Goal: Book appointment/travel/reservation

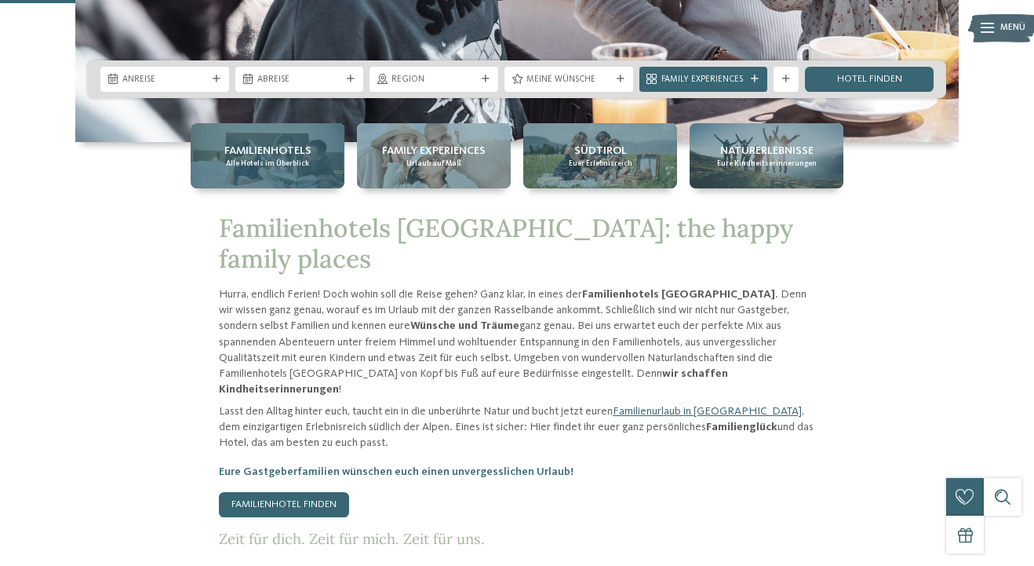
click at [298, 173] on div "Familienhotels Alle Hotels im Überblick" at bounding box center [268, 155] width 154 height 65
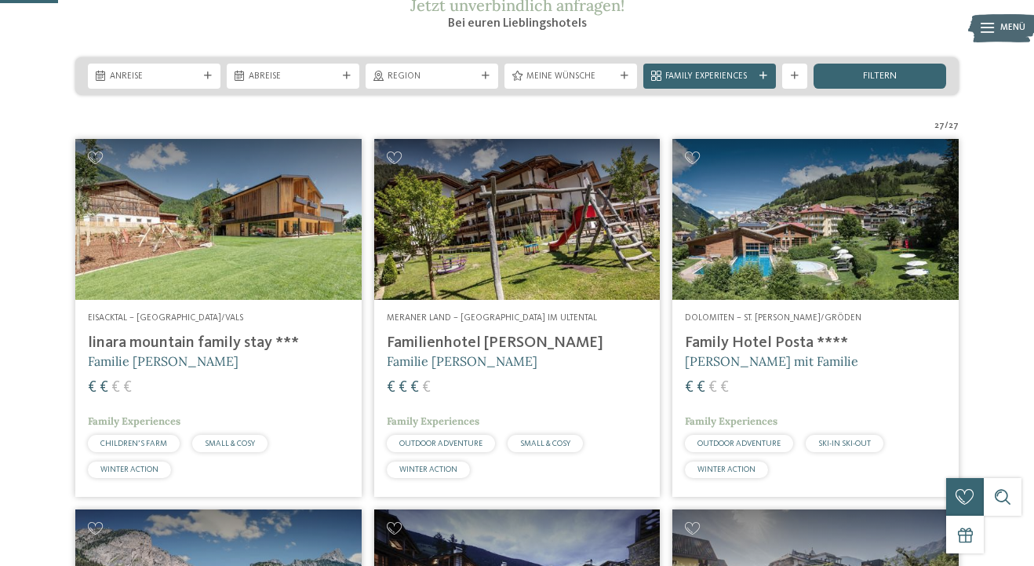
click at [222, 352] on h4 "linara mountain family stay ***" at bounding box center [218, 342] width 261 height 19
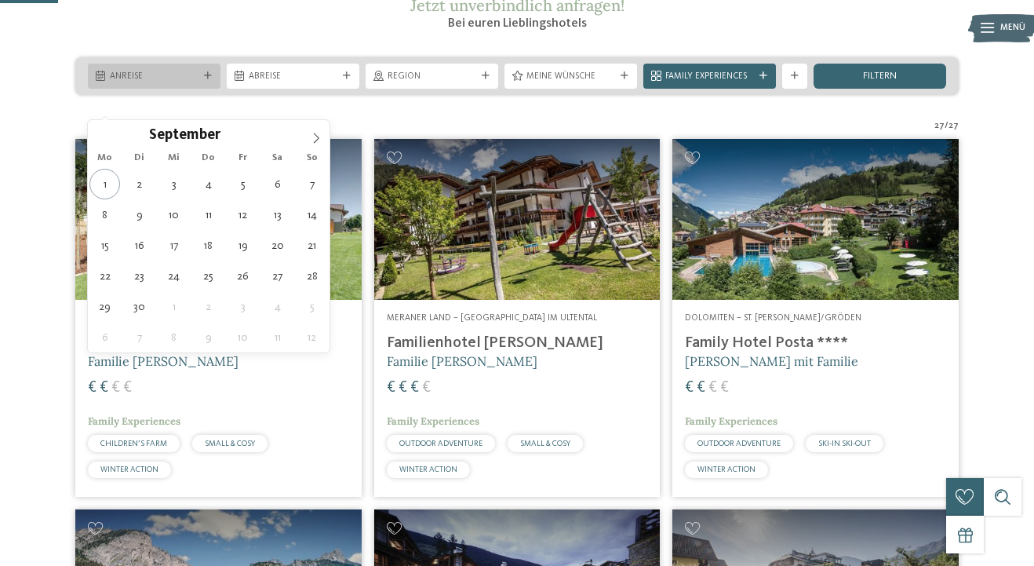
click at [162, 83] on span "Anreise" at bounding box center [154, 77] width 89 height 13
click at [311, 139] on icon at bounding box center [316, 138] width 11 height 11
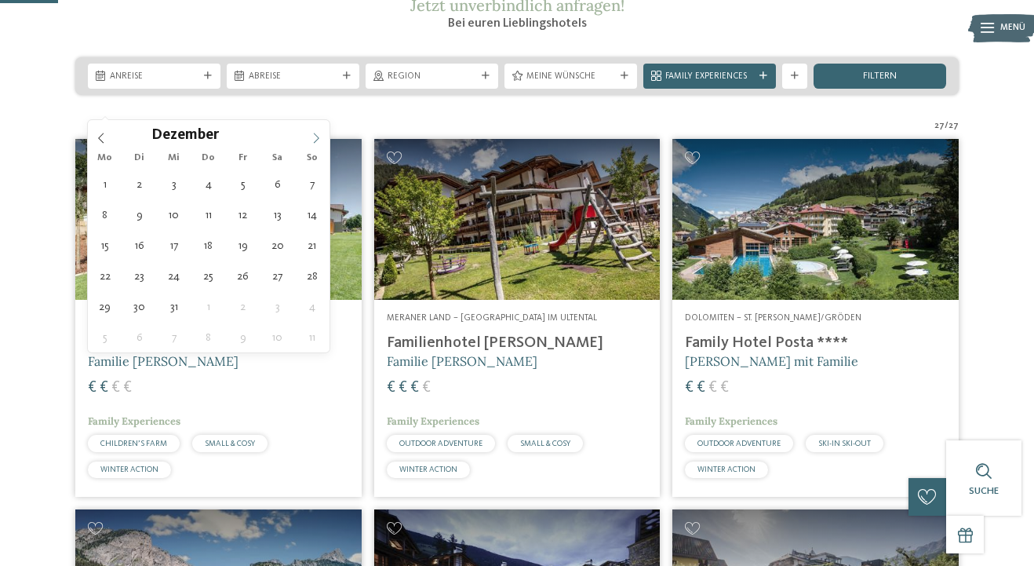
click at [311, 139] on icon at bounding box center [316, 138] width 11 height 11
type input "****"
click at [311, 139] on icon at bounding box center [316, 138] width 11 height 11
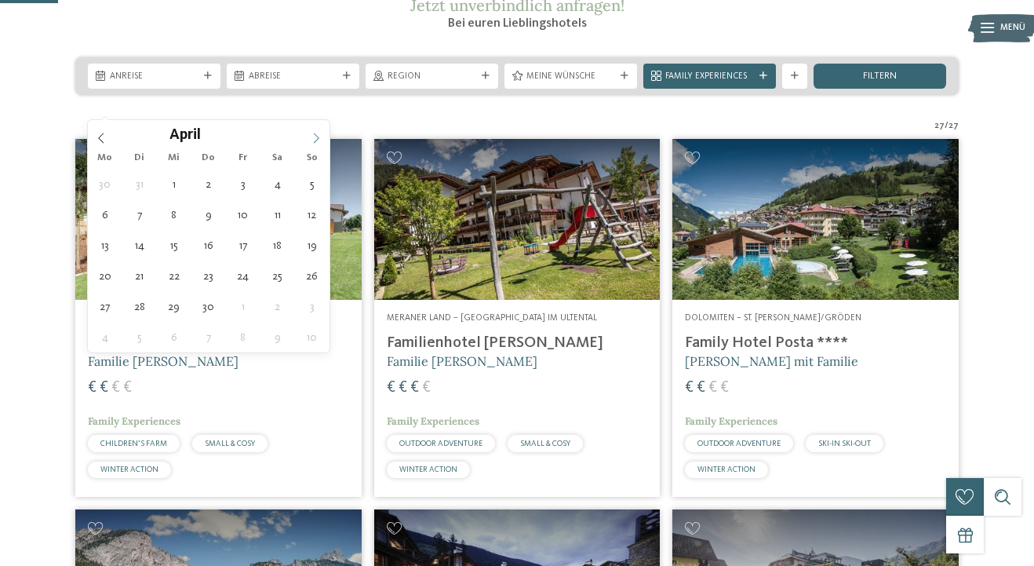
click at [311, 139] on icon at bounding box center [316, 138] width 11 height 11
click at [111, 140] on span at bounding box center [101, 133] width 27 height 27
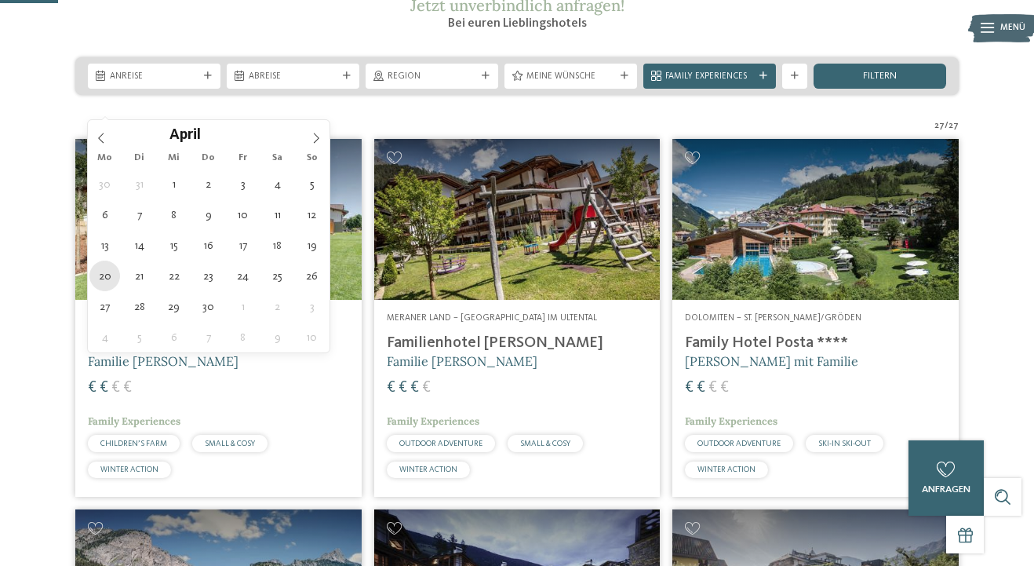
type div "20.04.2026"
type input "****"
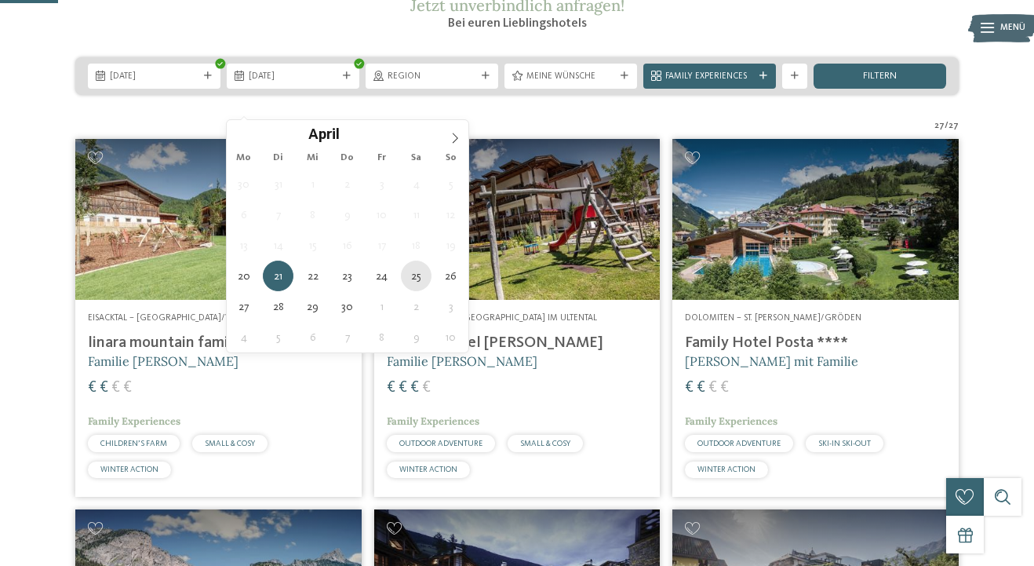
type div "25.04.2026"
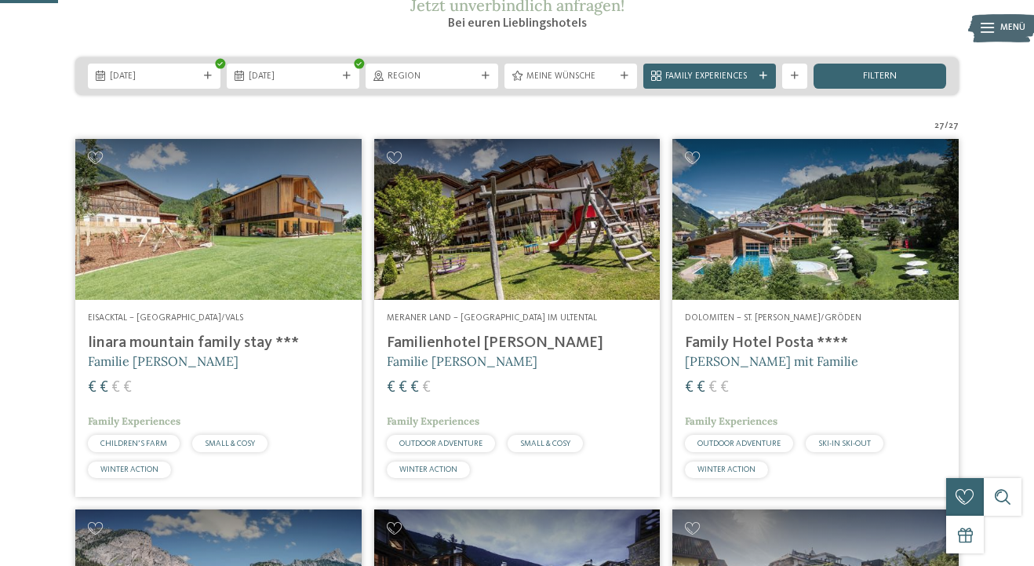
drag, startPoint x: 443, startPoint y: 118, endPoint x: 429, endPoint y: 127, distance: 17.0
click at [438, 95] on div "20.04.2026 25.04.2026" at bounding box center [516, 76] width 883 height 38
click at [876, 82] on span "filtern" at bounding box center [880, 76] width 34 height 10
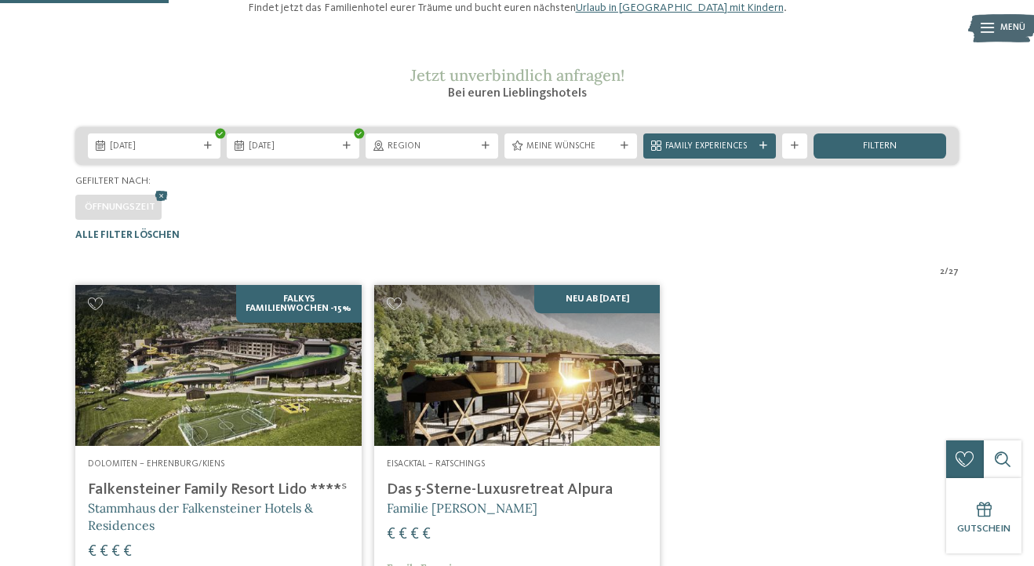
scroll to position [152, 0]
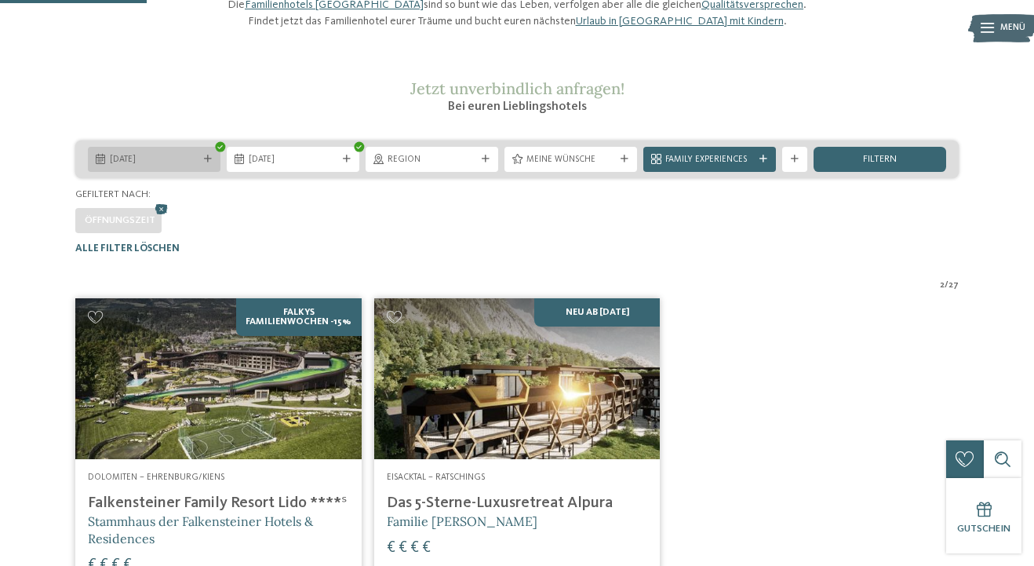
click at [111, 166] on span "20.04.2026" at bounding box center [154, 160] width 89 height 13
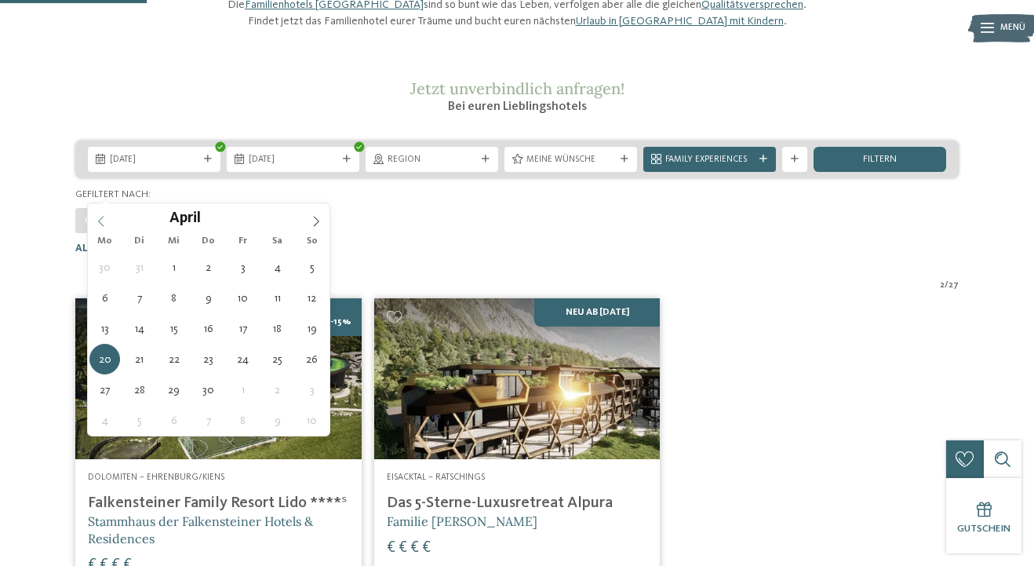
click at [107, 223] on span at bounding box center [101, 216] width 27 height 27
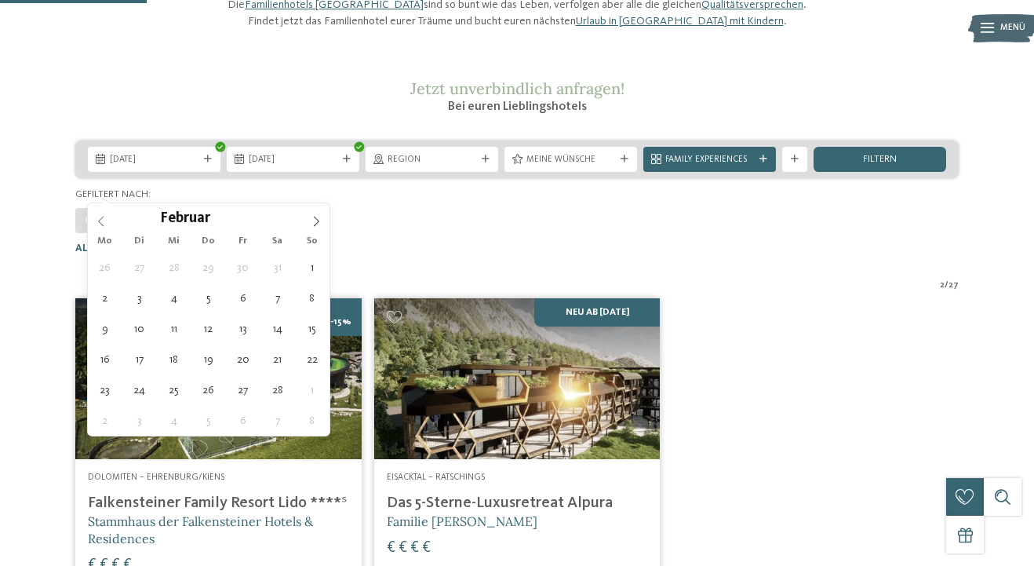
click at [107, 223] on span at bounding box center [101, 216] width 27 height 27
type div "05.01.2026"
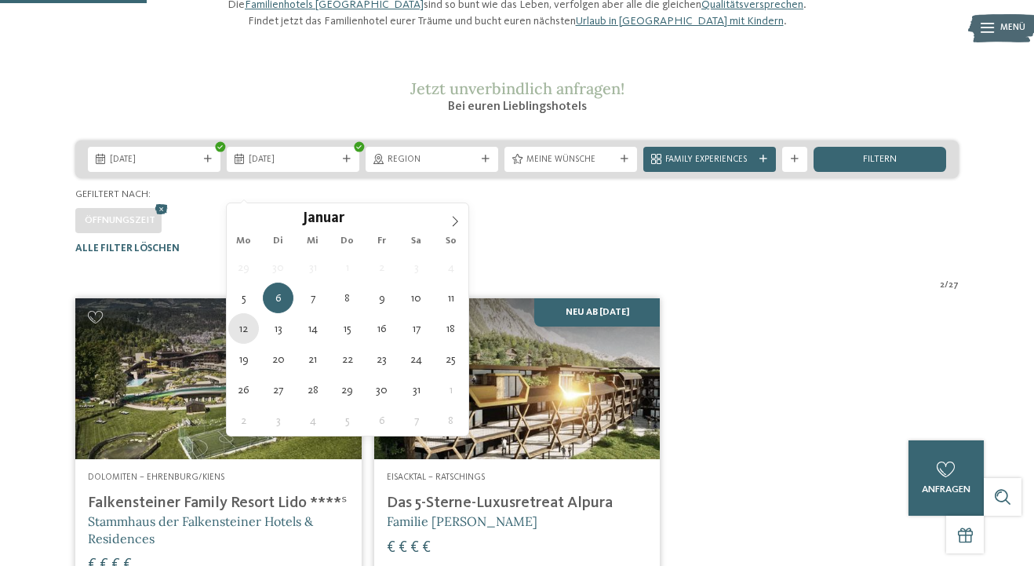
type div "12.01.2026"
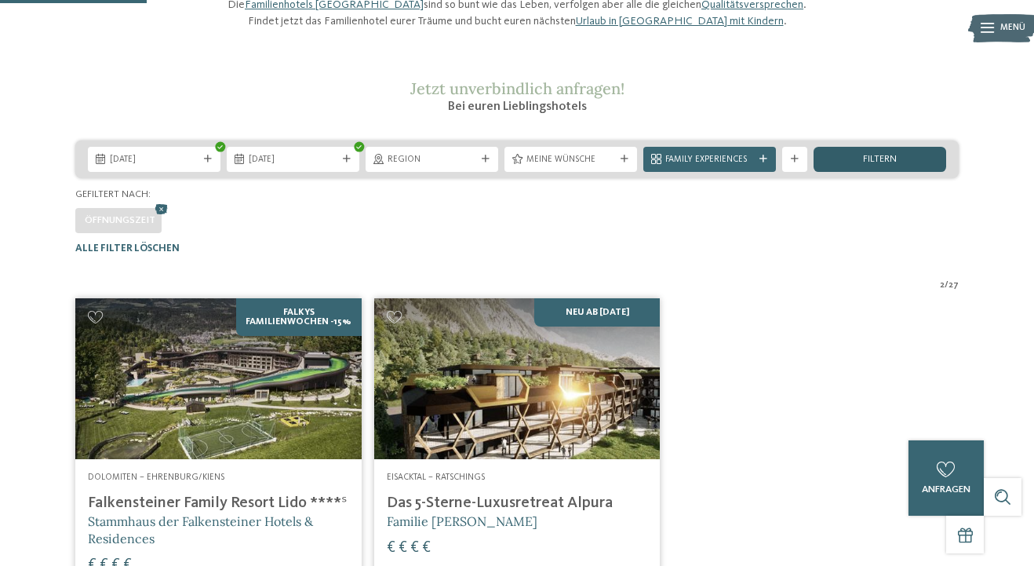
click at [905, 172] on div "filtern" at bounding box center [879, 159] width 133 height 25
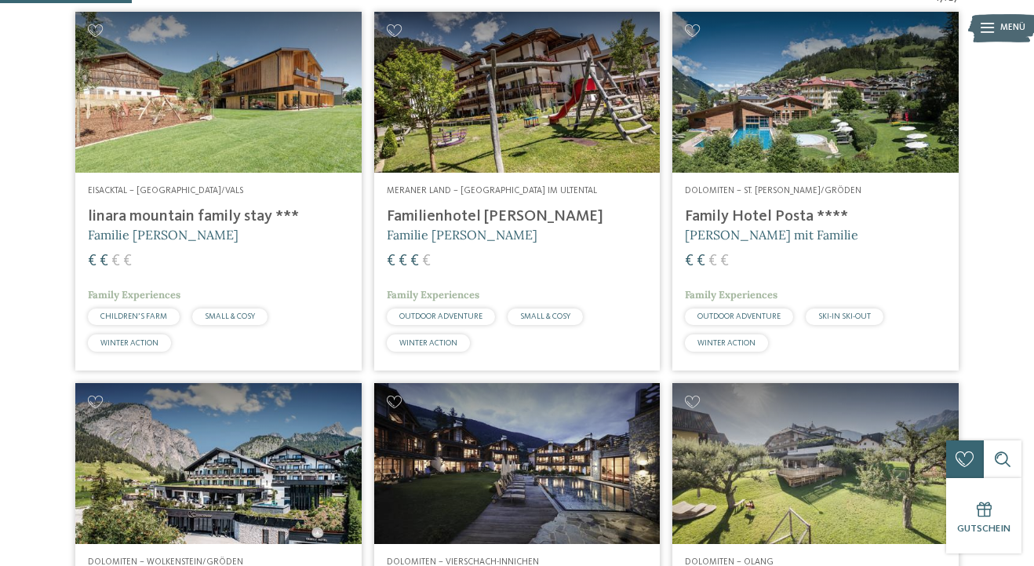
scroll to position [466, 0]
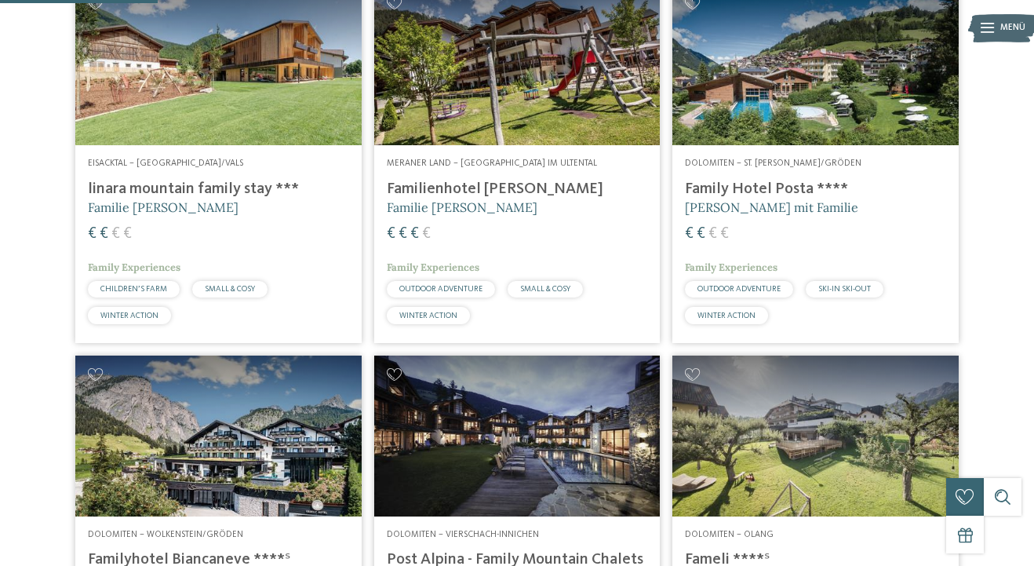
click at [764, 442] on img at bounding box center [815, 435] width 286 height 161
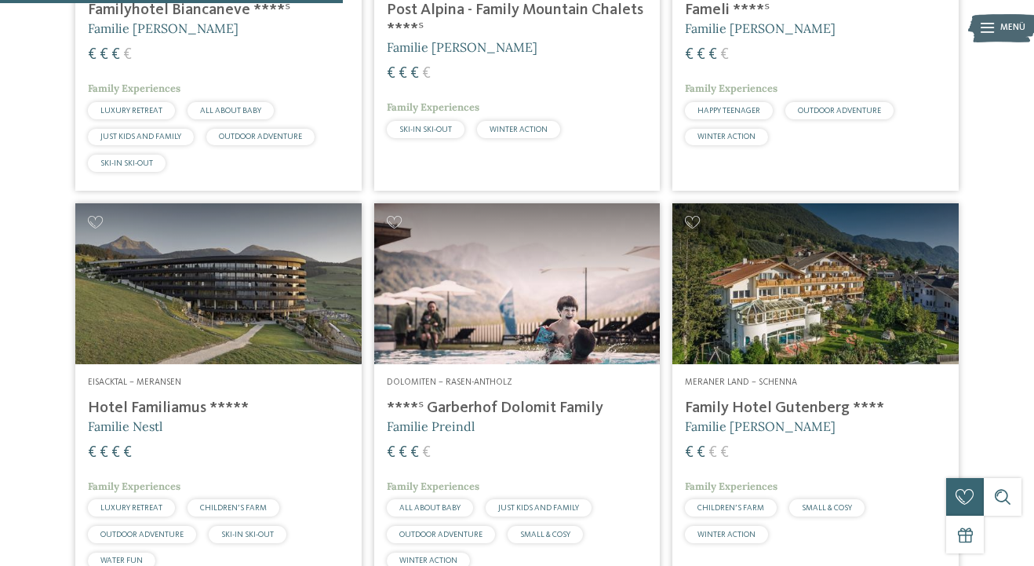
scroll to position [1012, 0]
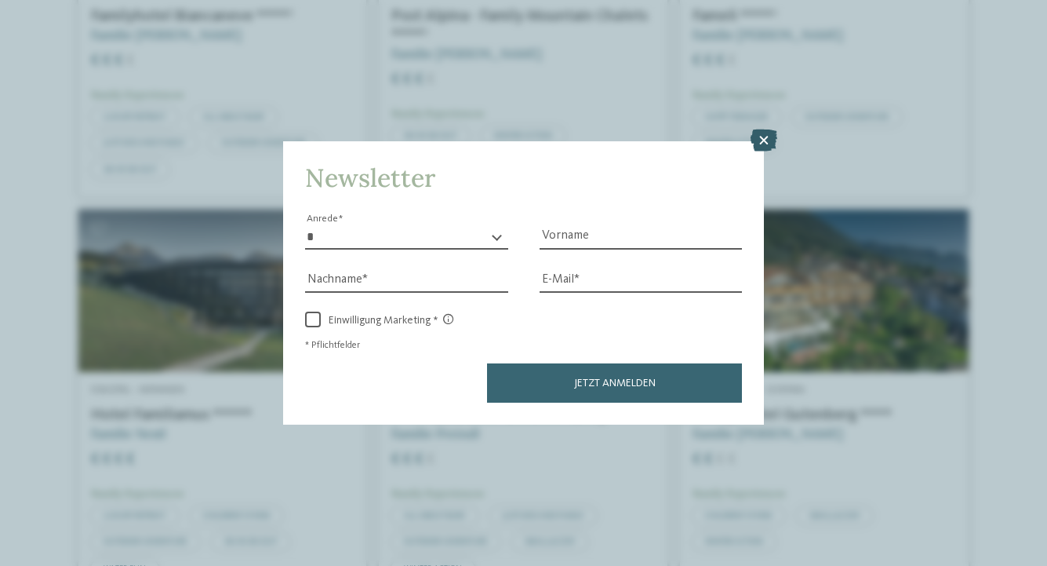
click at [766, 135] on icon at bounding box center [764, 140] width 27 height 22
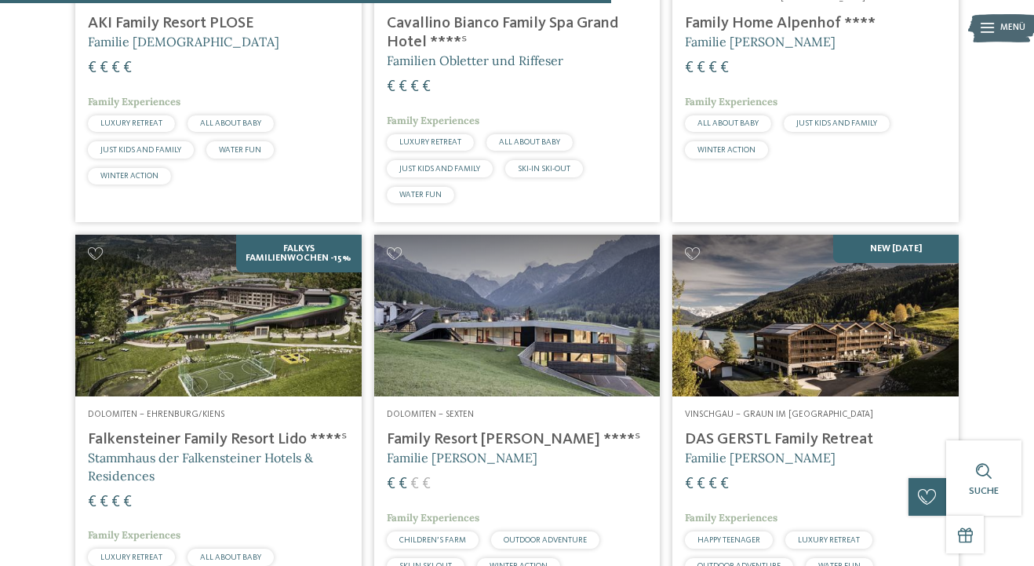
scroll to position [1875, 0]
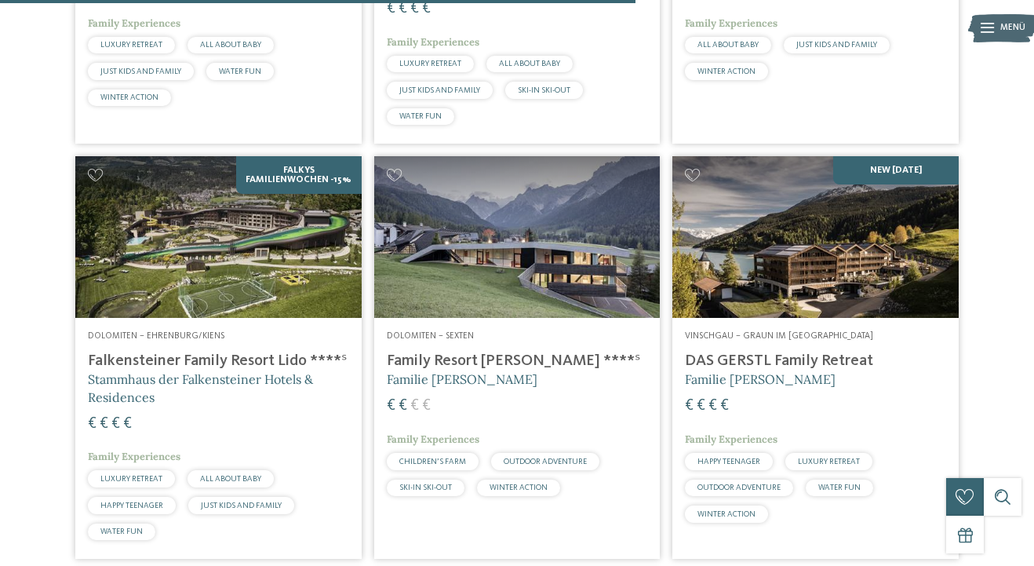
click at [460, 307] on img at bounding box center [517, 236] width 286 height 161
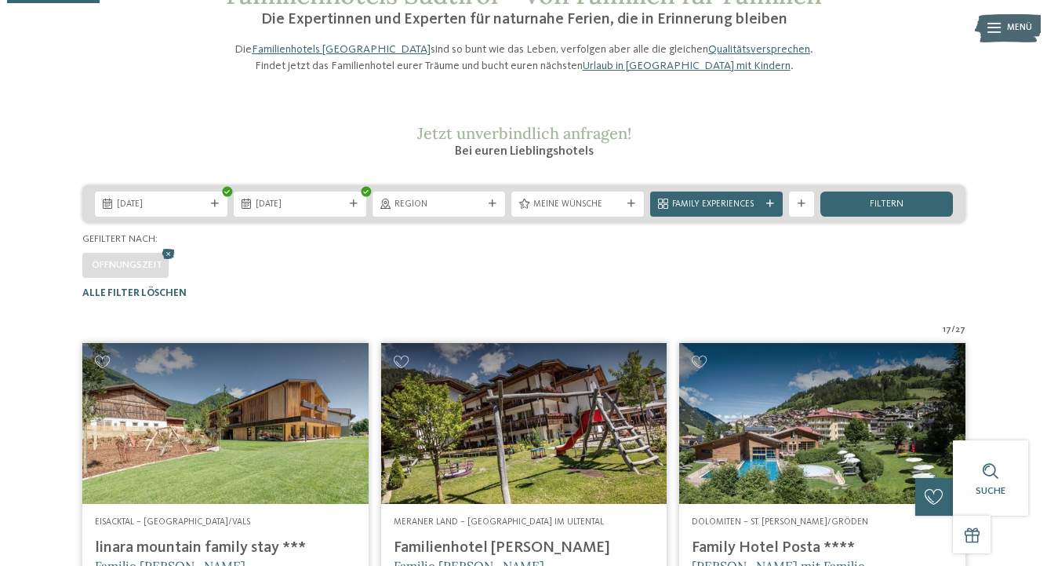
scroll to position [0, 0]
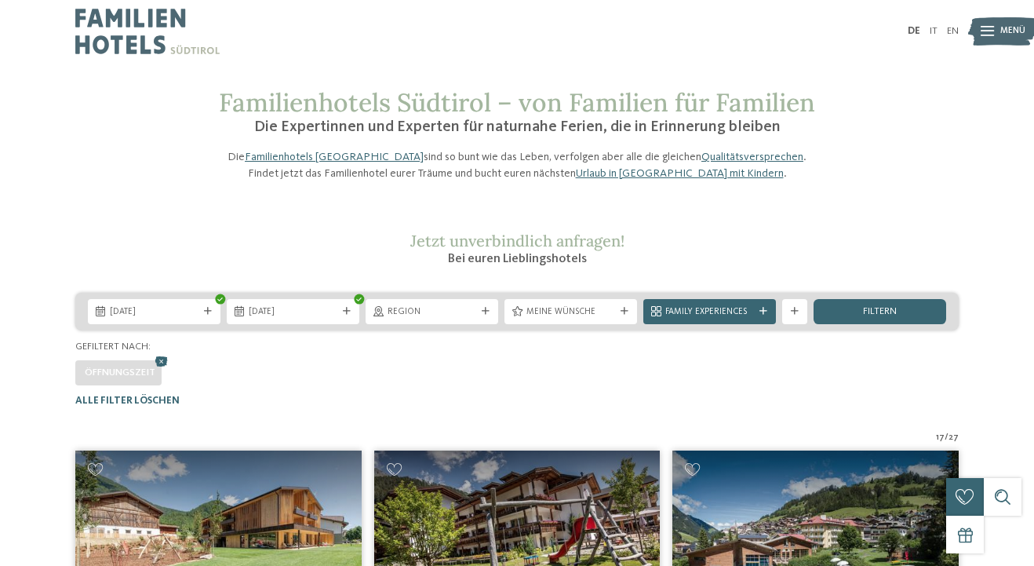
click at [998, 33] on img at bounding box center [1002, 31] width 69 height 35
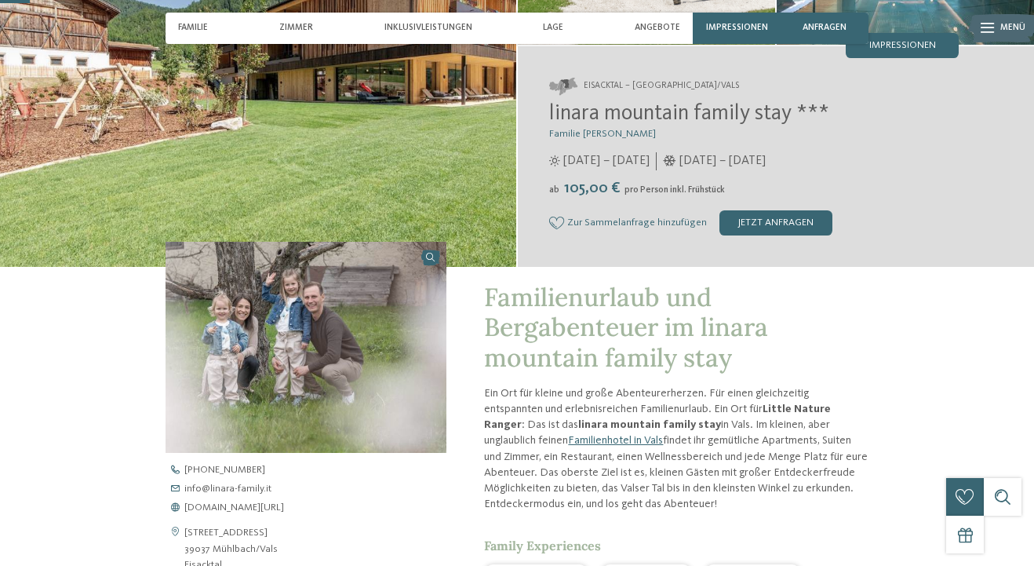
scroll to position [78, 0]
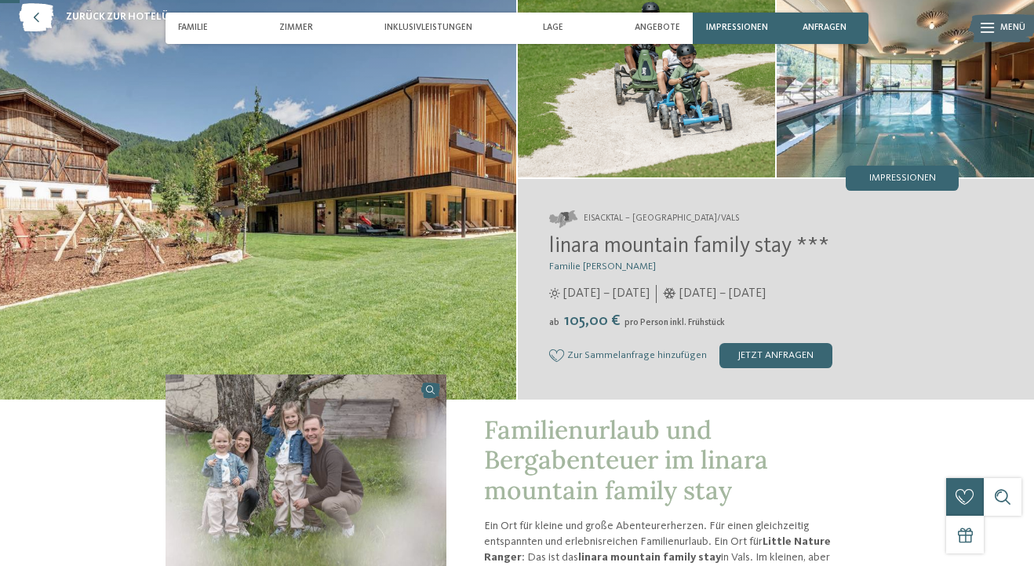
click at [366, 172] on img at bounding box center [258, 191] width 516 height 415
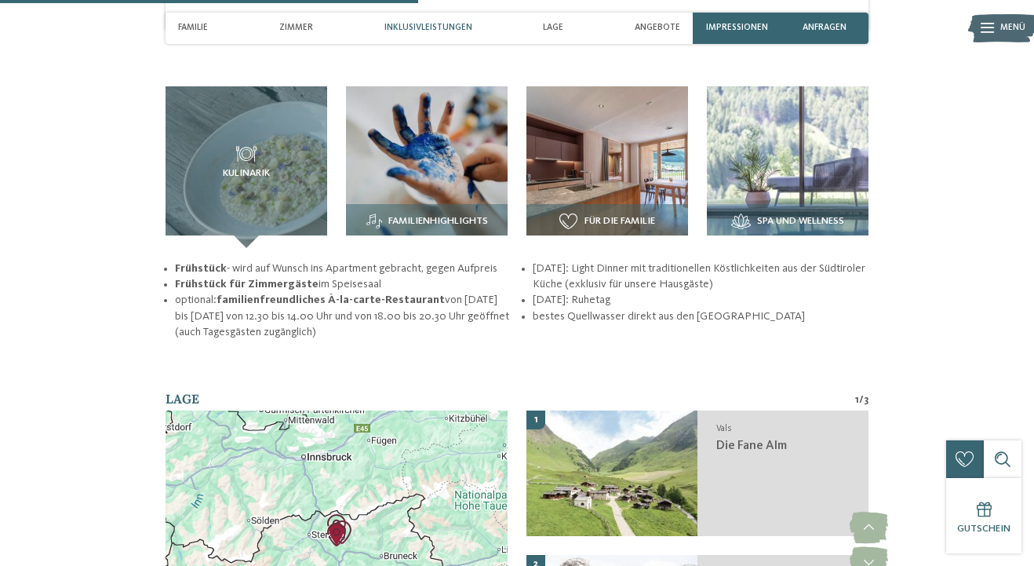
scroll to position [1647, 0]
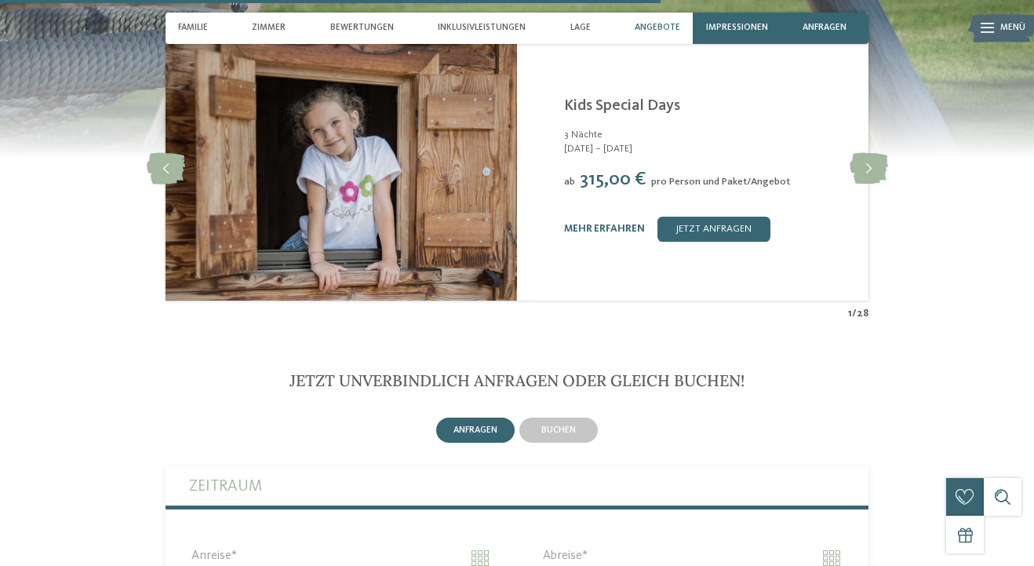
scroll to position [2981, 0]
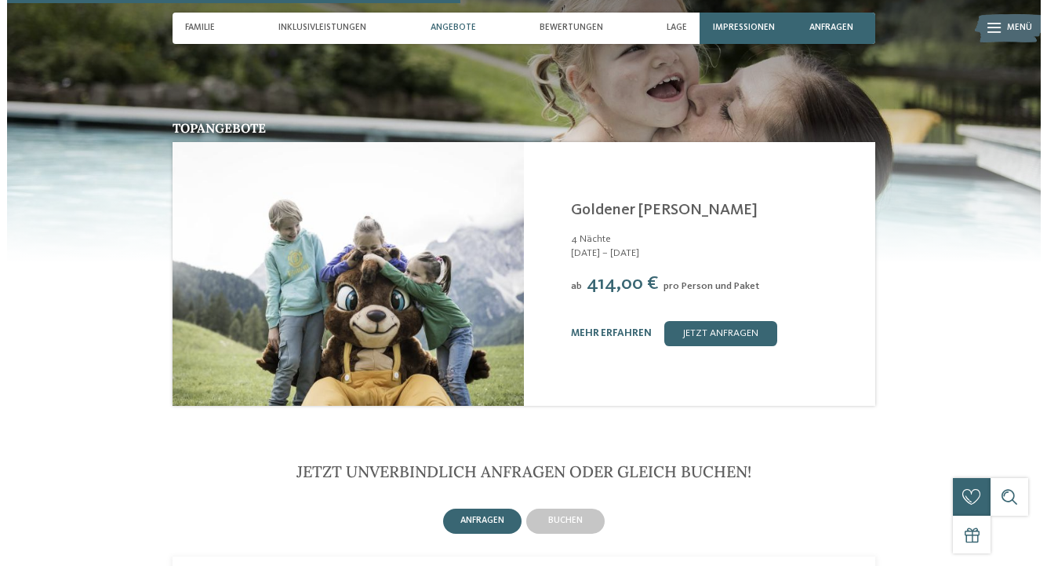
scroll to position [1726, 0]
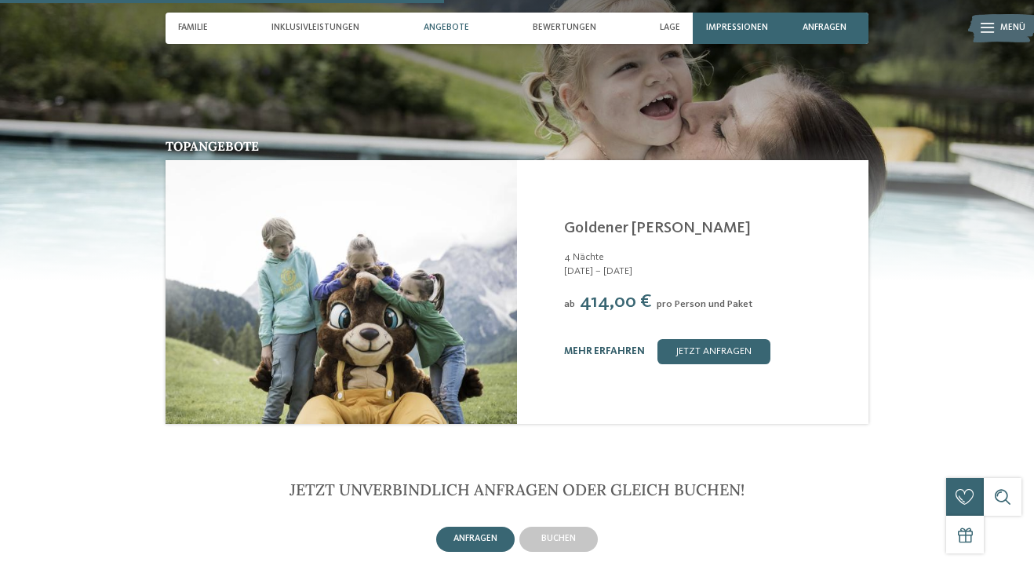
click at [602, 346] on link "mehr erfahren" at bounding box center [604, 351] width 81 height 10
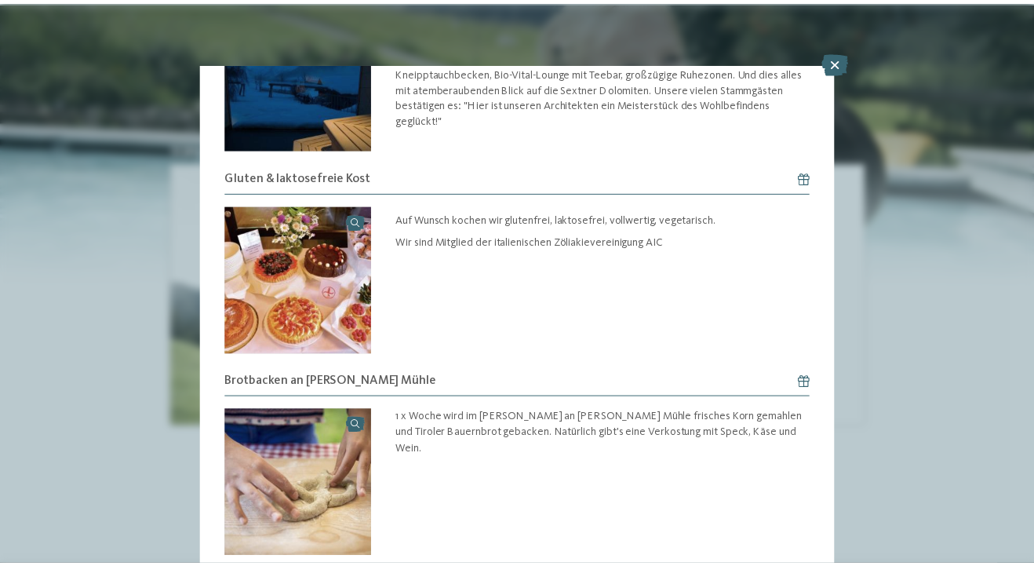
scroll to position [1346, 0]
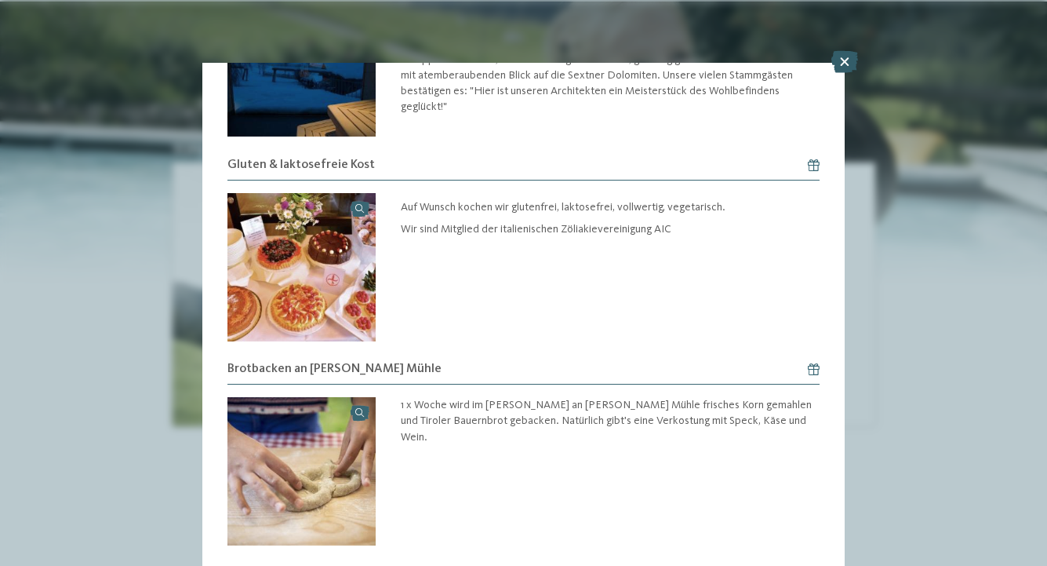
click at [839, 64] on icon at bounding box center [844, 62] width 27 height 22
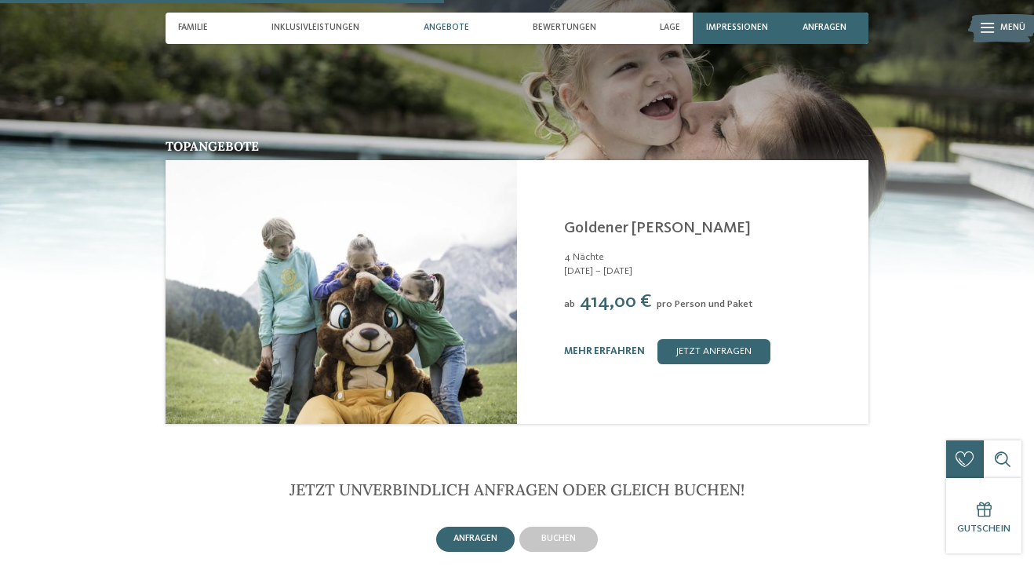
click at [447, 24] on span "Angebote" at bounding box center [446, 28] width 45 height 10
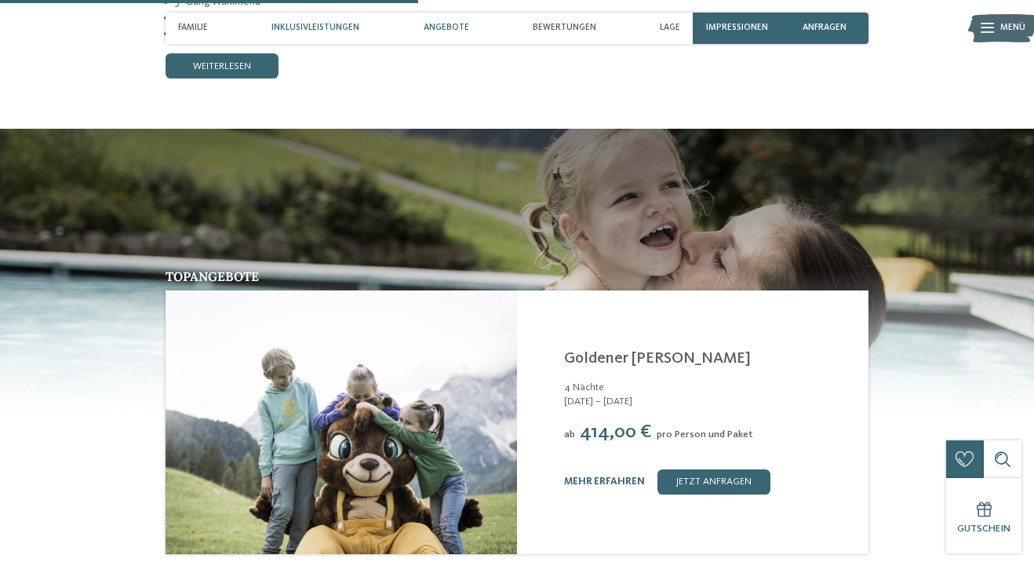
scroll to position [1595, 0]
